Goal: Information Seeking & Learning: Check status

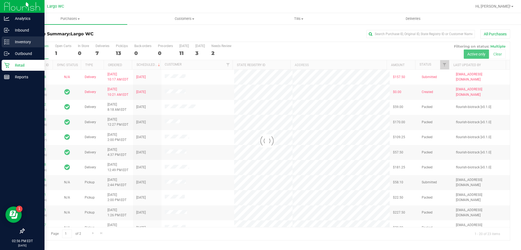
click at [6, 36] on div "Inventory" at bounding box center [23, 41] width 43 height 11
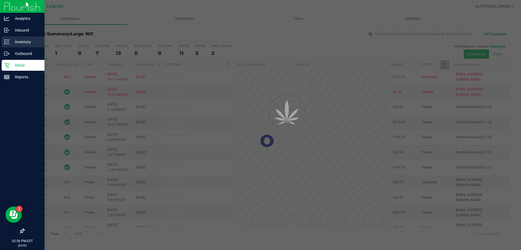
click at [11, 41] on p "Inventory" at bounding box center [26, 42] width 33 height 7
click at [12, 41] on p "Inventory" at bounding box center [26, 42] width 33 height 7
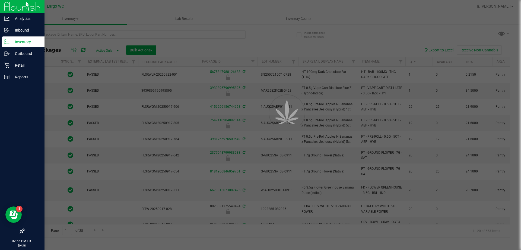
click at [94, 34] on div at bounding box center [260, 125] width 521 height 250
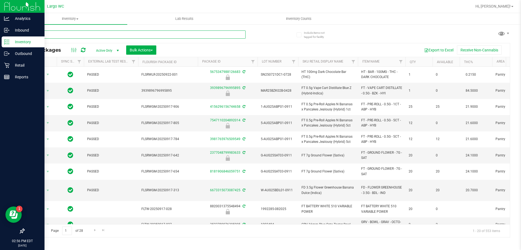
click at [94, 34] on input "text" at bounding box center [135, 34] width 222 height 8
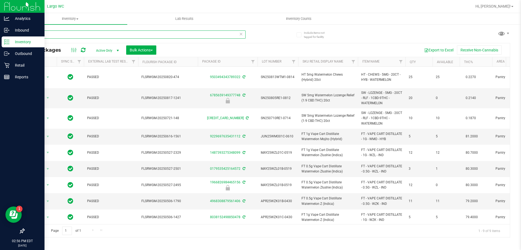
type input "water"
drag, startPoint x: 196, startPoint y: 237, endPoint x: 36, endPoint y: 92, distance: 216.0
click at [184, 222] on div "Inventory All packages All inventory Waste log Create inventory Lab Results Inv…" at bounding box center [267, 131] width 508 height 237
drag, startPoint x: 25, startPoint y: 66, endPoint x: 21, endPoint y: 65, distance: 4.0
click at [24, 66] on p "Retail" at bounding box center [26, 65] width 33 height 7
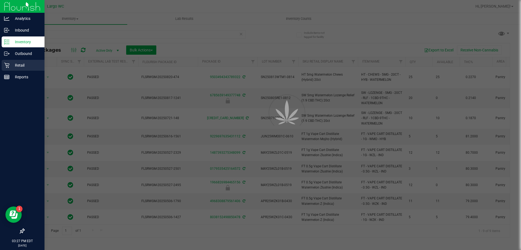
click at [21, 65] on p "Retail" at bounding box center [26, 65] width 33 height 7
drag, startPoint x: 21, startPoint y: 65, endPoint x: 15, endPoint y: 64, distance: 6.4
click at [22, 65] on p "Retail" at bounding box center [26, 65] width 33 height 7
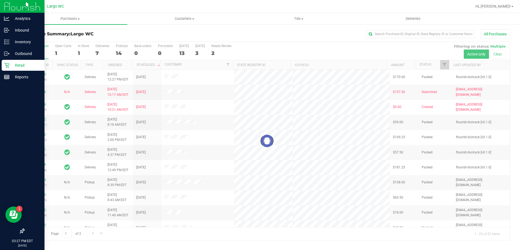
click at [97, 54] on div at bounding box center [267, 141] width 486 height 198
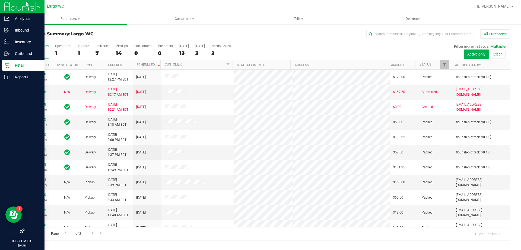
click at [97, 55] on div "7" at bounding box center [103, 53] width 14 height 6
click at [0, 0] on input "Deliveries 7" at bounding box center [0, 0] width 0 height 0
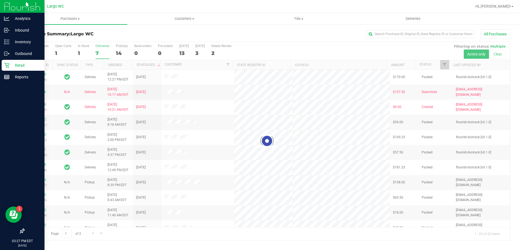
click at [97, 55] on div at bounding box center [267, 141] width 486 height 198
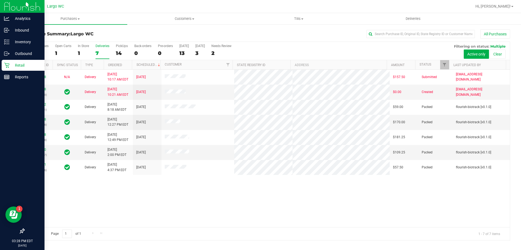
click at [105, 54] on div "7" at bounding box center [103, 53] width 14 height 6
click at [0, 0] on input "Deliveries 7" at bounding box center [0, 0] width 0 height 0
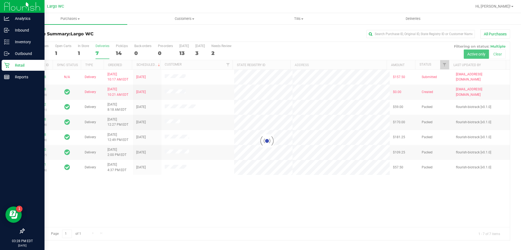
click at [105, 54] on div at bounding box center [267, 141] width 486 height 198
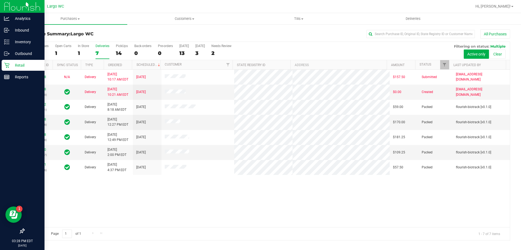
drag, startPoint x: 352, startPoint y: 203, endPoint x: 334, endPoint y: 189, distance: 23.2
click at [352, 203] on div "11989398 N/A Delivery 9/23/2025 10:17 AM EDT 9/26/2025 $157.50 Submitted hmckei…" at bounding box center [267, 148] width 486 height 157
click at [194, 221] on div "11989398 N/A Delivery 9/23/2025 10:17 AM EDT 9/26/2025 $157.50 Submitted hmckei…" at bounding box center [267, 148] width 486 height 157
click at [190, 196] on div "11989398 N/A Delivery 9/23/2025 10:17 AM EDT 9/26/2025 $157.50 Submitted hmckei…" at bounding box center [267, 148] width 486 height 157
